Goal: Transaction & Acquisition: Purchase product/service

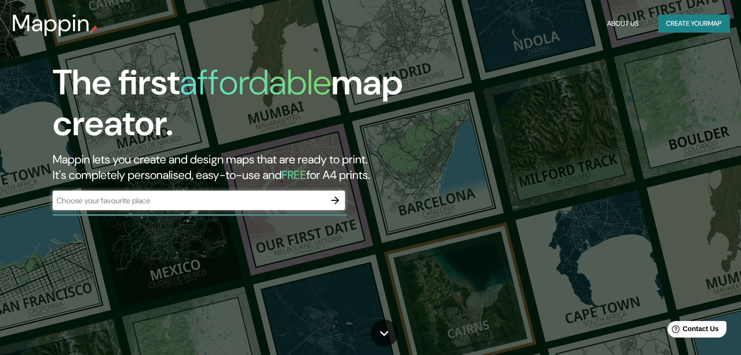
click at [148, 205] on input "text" at bounding box center [189, 200] width 273 height 11
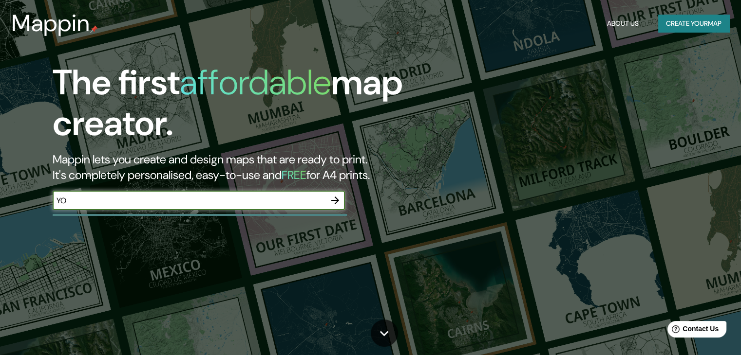
type input "Y"
type input "TILODIRAN"
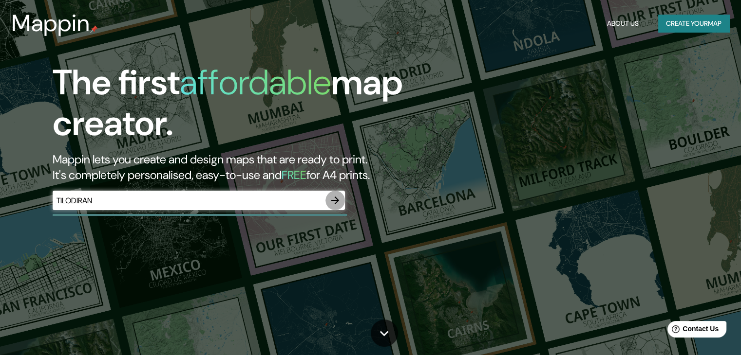
click at [336, 204] on icon "button" at bounding box center [335, 201] width 12 height 12
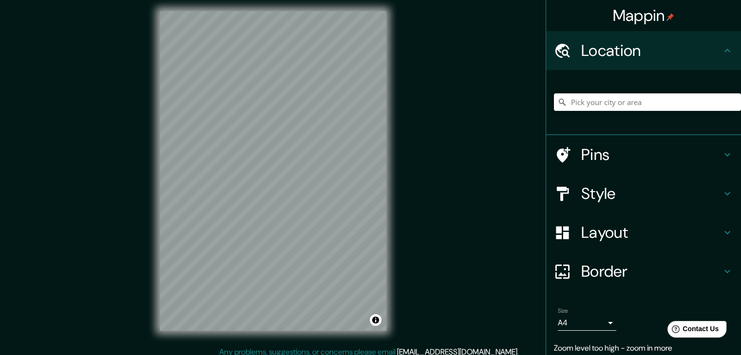
scroll to position [11, 0]
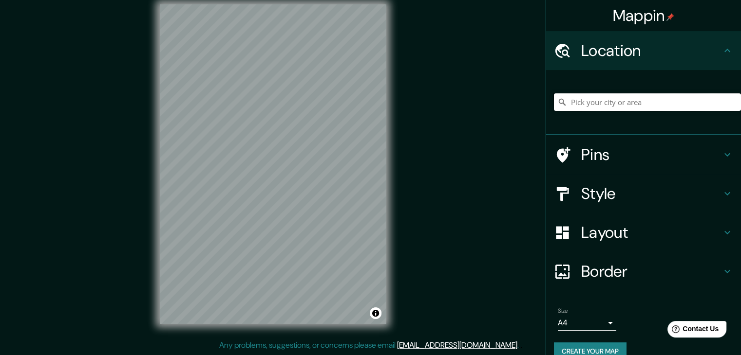
click at [580, 106] on input "Pick your city or area" at bounding box center [647, 102] width 187 height 18
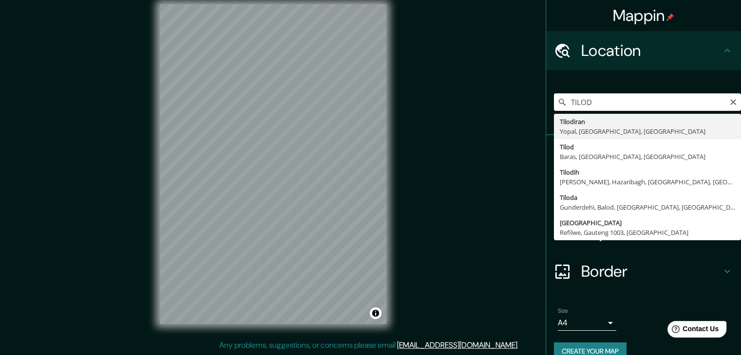
type input "Tilodiran, Yopal, [GEOGRAPHIC_DATA], [GEOGRAPHIC_DATA]"
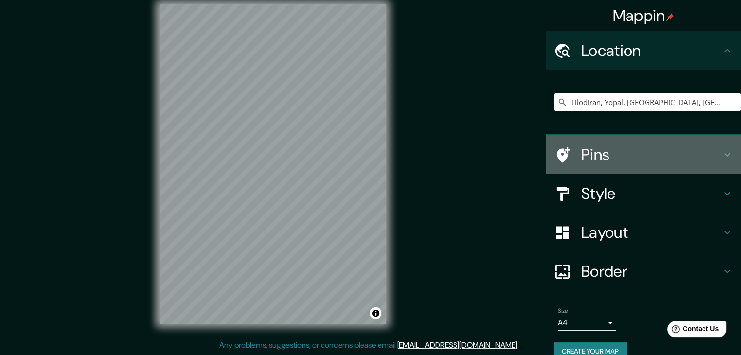
click at [632, 156] on h4 "Pins" at bounding box center [651, 154] width 140 height 19
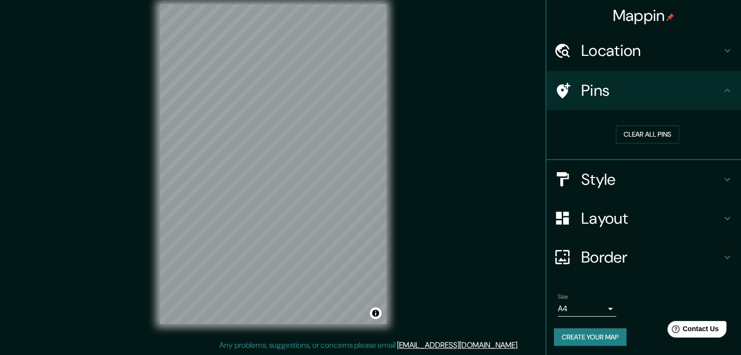
click at [622, 179] on h4 "Style" at bounding box center [651, 179] width 140 height 19
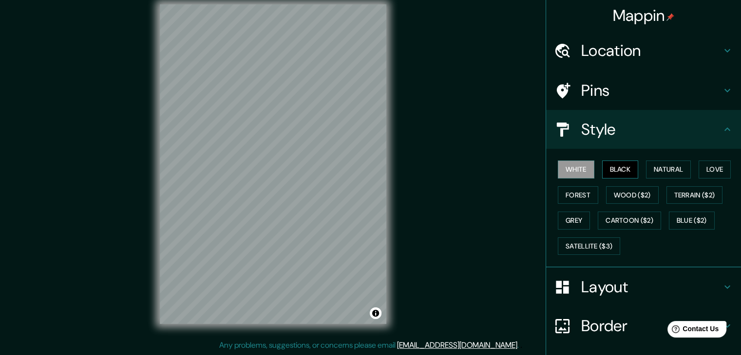
click at [614, 168] on button "Black" at bounding box center [620, 170] width 37 height 18
click at [664, 168] on button "Natural" at bounding box center [668, 170] width 45 height 18
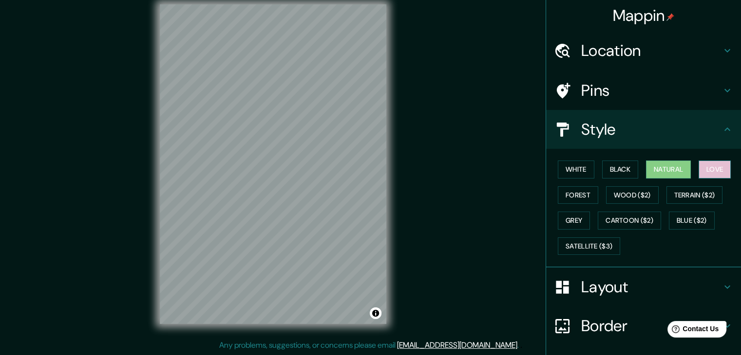
click at [698, 171] on button "Love" at bounding box center [714, 170] width 32 height 18
click at [608, 176] on button "Black" at bounding box center [620, 170] width 37 height 18
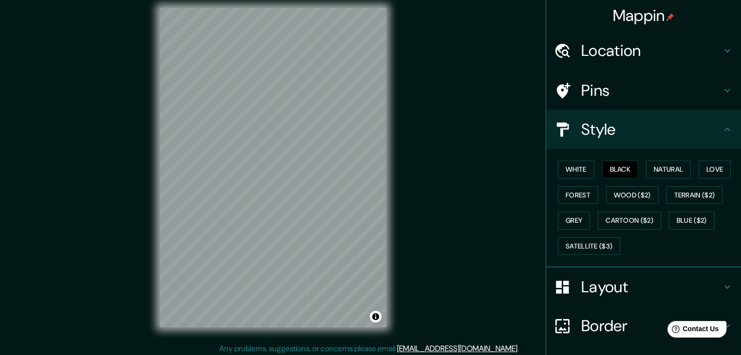
scroll to position [8, 0]
click at [373, 320] on button "Toggle attribution" at bounding box center [376, 317] width 12 height 12
click at [374, 316] on button "Toggle attribution" at bounding box center [376, 317] width 12 height 12
drag, startPoint x: 373, startPoint y: 311, endPoint x: 485, endPoint y: 98, distance: 240.2
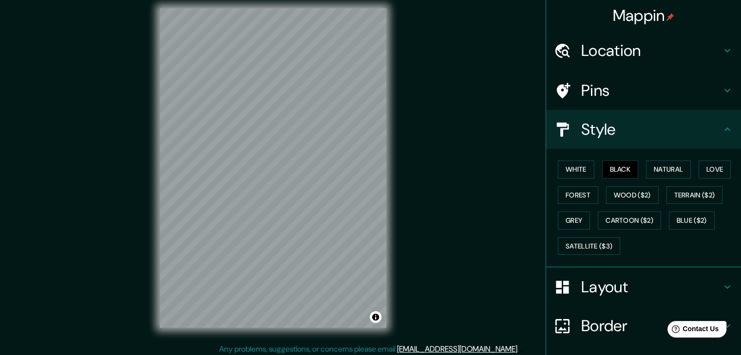
click at [485, 98] on div "Mappin Location [GEOGRAPHIC_DATA], [GEOGRAPHIC_DATA], [GEOGRAPHIC_DATA], [GEOGR…" at bounding box center [370, 176] width 741 height 367
click at [201, 238] on div at bounding box center [204, 242] width 8 height 8
click at [202, 237] on div at bounding box center [202, 239] width 8 height 8
drag, startPoint x: 202, startPoint y: 237, endPoint x: 418, endPoint y: 219, distance: 217.5
click at [419, 219] on div "© Mapbox © OpenStreetMap Improve this map" at bounding box center [273, 168] width 667 height 320
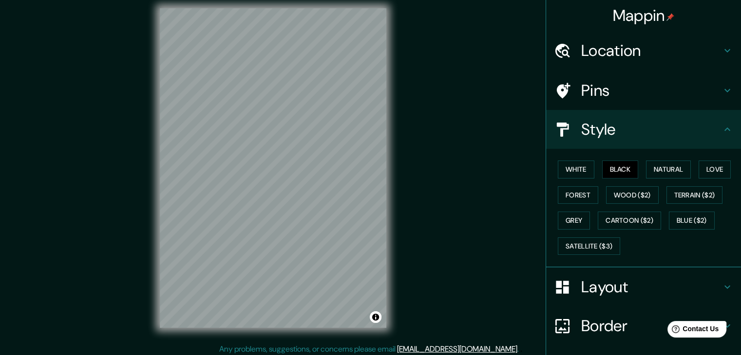
drag, startPoint x: 386, startPoint y: 225, endPoint x: 425, endPoint y: 181, distance: 58.3
click at [425, 181] on div "© Mapbox © OpenStreetMap Improve this map" at bounding box center [273, 168] width 667 height 320
drag, startPoint x: 142, startPoint y: 182, endPoint x: 491, endPoint y: 166, distance: 350.0
click at [491, 166] on div "© Mapbox © OpenStreetMap Improve this map" at bounding box center [273, 168] width 667 height 320
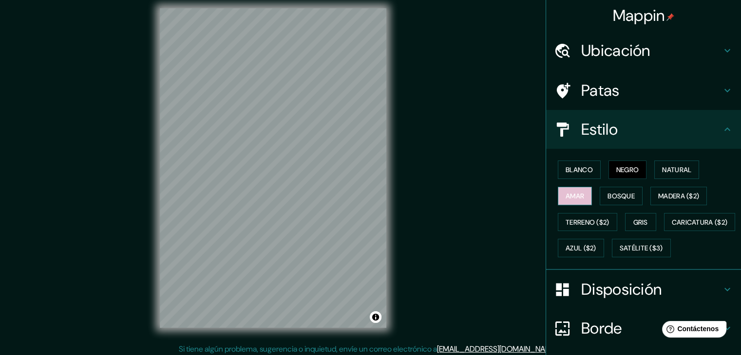
click at [574, 192] on font "Amar" at bounding box center [574, 196] width 19 height 9
click at [607, 193] on font "Bosque" at bounding box center [620, 196] width 27 height 9
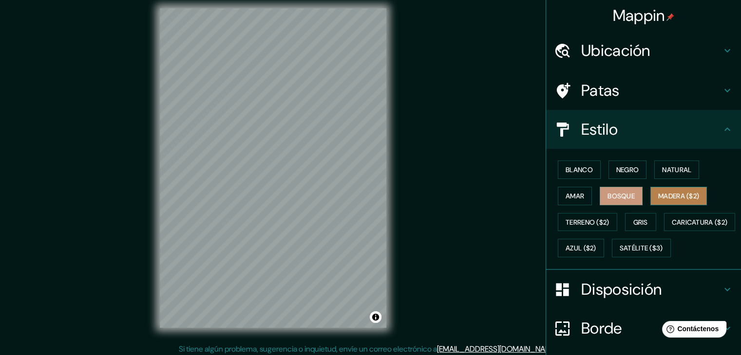
click at [671, 199] on font "Madera ($2)" at bounding box center [678, 196] width 41 height 9
click at [638, 224] on font "Gris" at bounding box center [640, 222] width 15 height 9
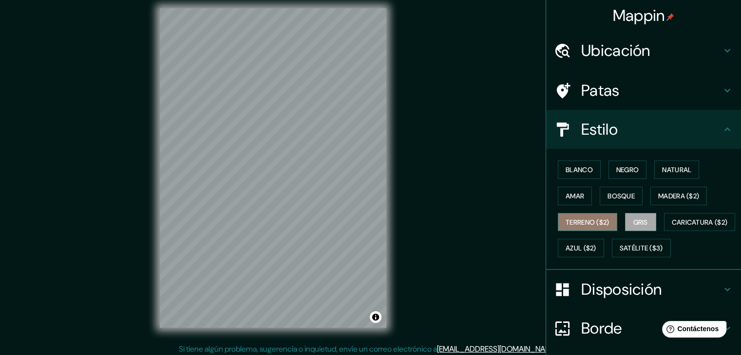
click at [589, 224] on font "Terreno ($2)" at bounding box center [587, 222] width 44 height 9
click at [617, 222] on div "Blanco Negro Natural Amar Bosque Madera ($2) Terreno ($2) Gris Caricatura ($2) …" at bounding box center [647, 209] width 187 height 105
click at [633, 221] on font "Gris" at bounding box center [640, 222] width 15 height 9
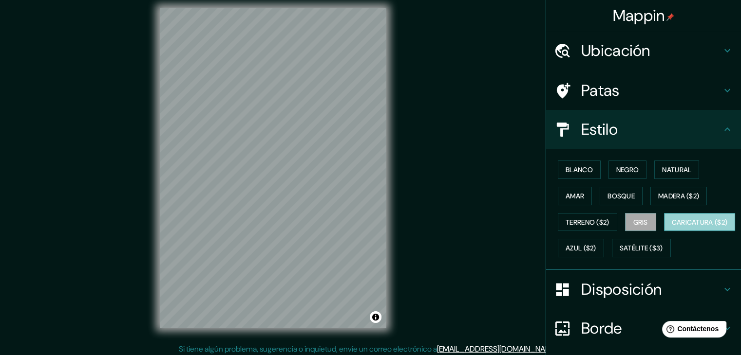
click at [672, 227] on font "Caricatura ($2)" at bounding box center [700, 222] width 56 height 9
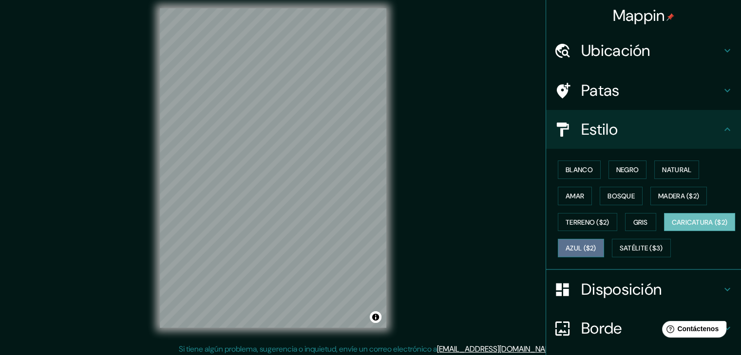
click at [596, 246] on font "Azul ($2)" at bounding box center [580, 248] width 31 height 9
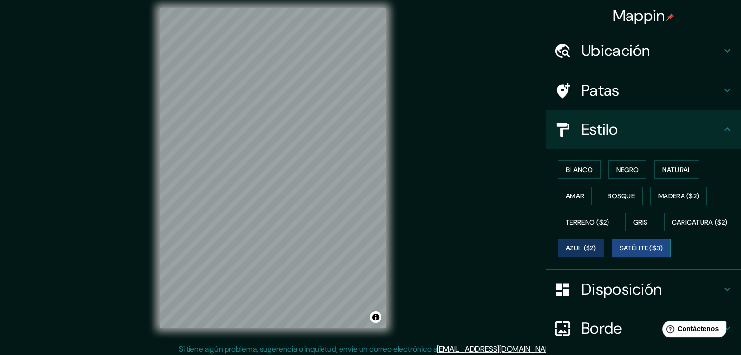
click at [619, 253] on font "Satélite ($3)" at bounding box center [640, 248] width 43 height 9
click at [559, 162] on button "Blanco" at bounding box center [579, 170] width 43 height 19
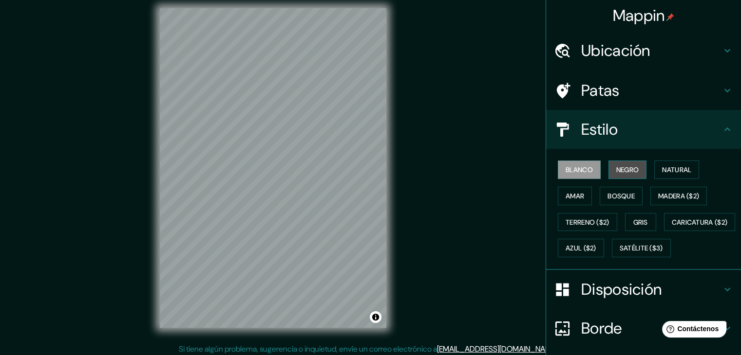
click at [620, 168] on font "Negro" at bounding box center [627, 170] width 23 height 9
click at [577, 172] on font "Blanco" at bounding box center [578, 170] width 27 height 9
click at [616, 169] on font "Negro" at bounding box center [627, 170] width 23 height 9
click at [580, 169] on font "Blanco" at bounding box center [578, 170] width 27 height 9
click at [616, 169] on font "Negro" at bounding box center [627, 170] width 23 height 9
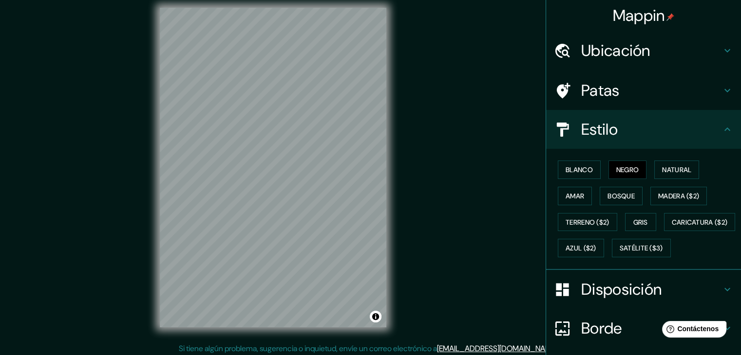
scroll to position [11, 0]
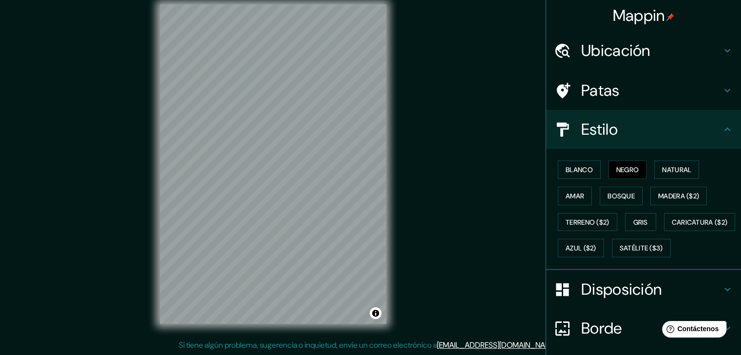
drag, startPoint x: 387, startPoint y: 106, endPoint x: 423, endPoint y: 104, distance: 35.6
click at [423, 104] on div "© Mapbox © OpenStreetMap Improve this map" at bounding box center [273, 164] width 667 height 320
